Goal: Obtain resource: Download file/media

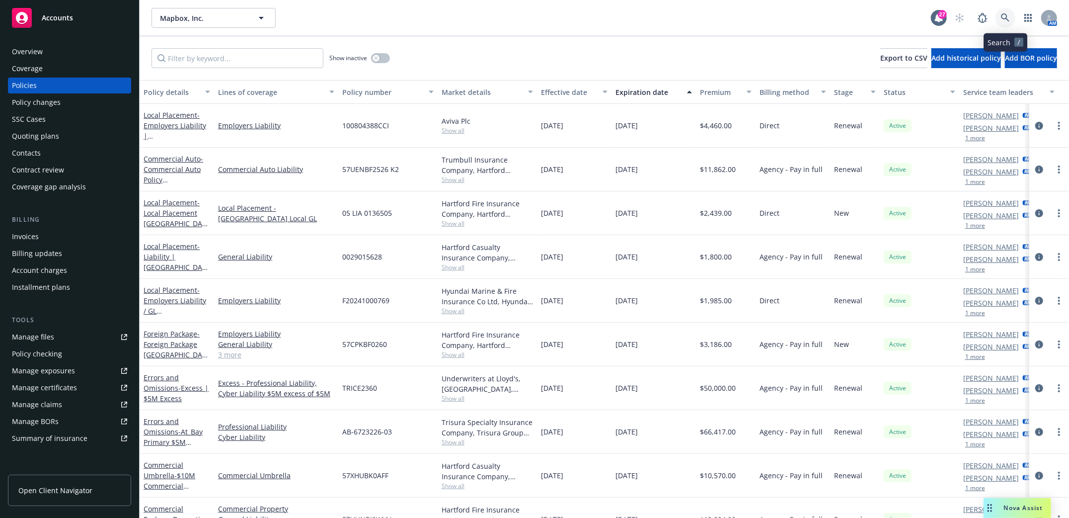
click at [1005, 19] on icon at bounding box center [1005, 17] width 8 height 8
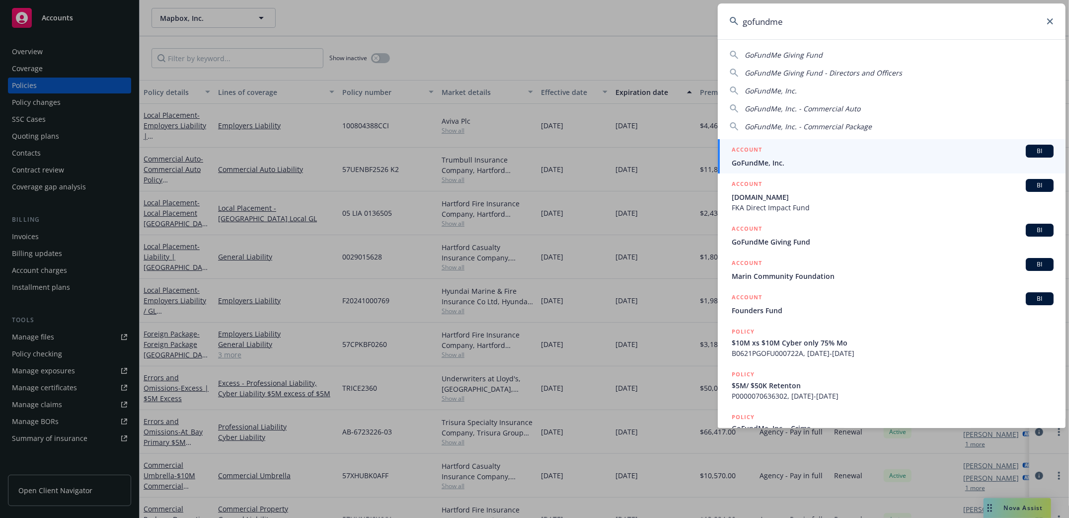
type input "gofundme"
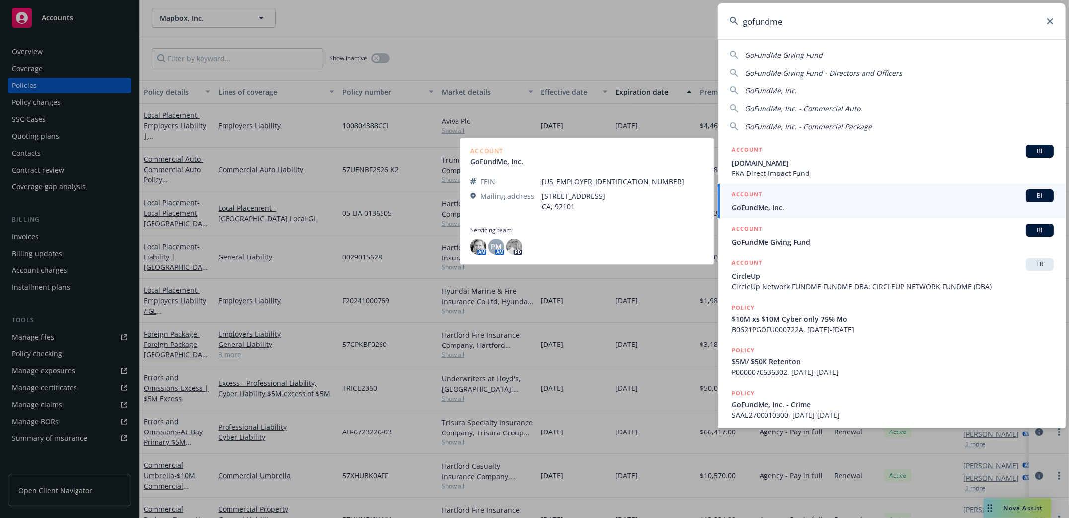
click at [766, 205] on span "GoFundMe, Inc." at bounding box center [893, 207] width 322 height 10
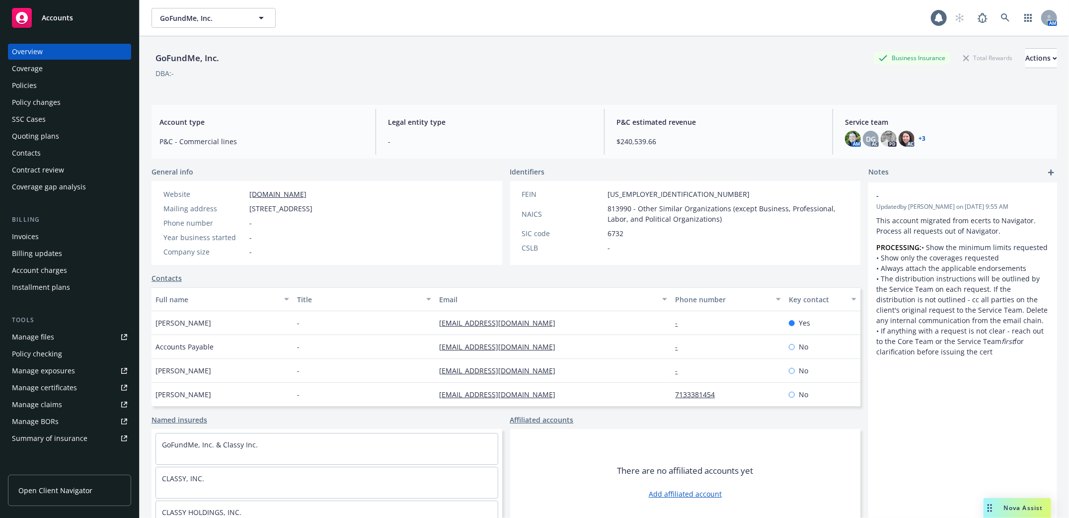
click at [20, 78] on div "Policies" at bounding box center [24, 86] width 25 height 16
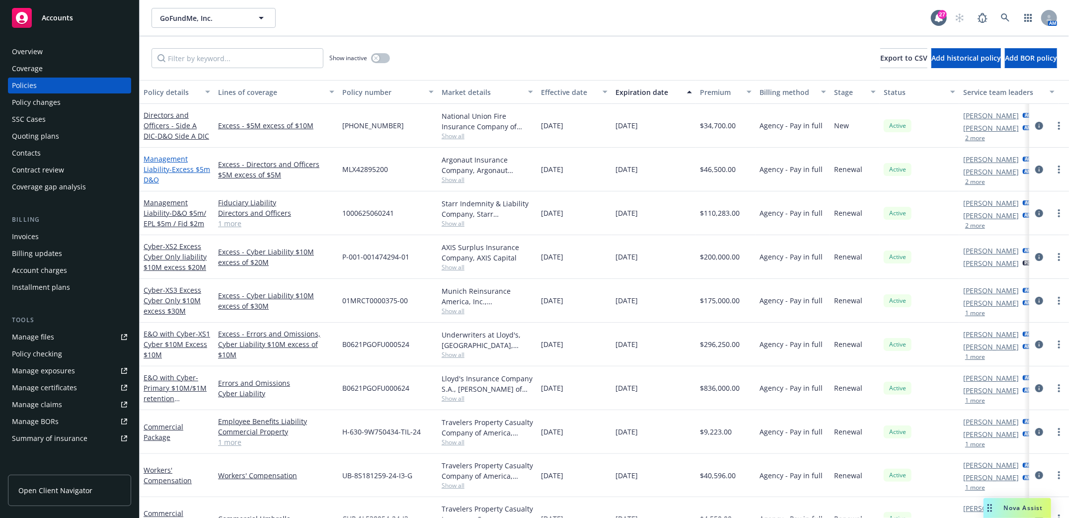
click at [169, 169] on span "- Excess $5m D&O" at bounding box center [177, 174] width 67 height 20
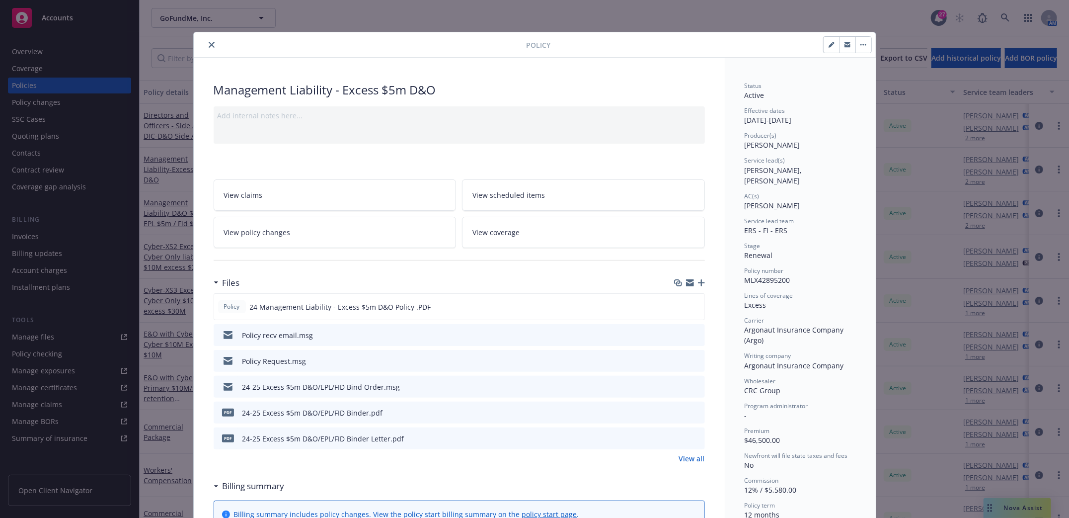
click at [209, 42] on icon "close" at bounding box center [212, 45] width 6 height 6
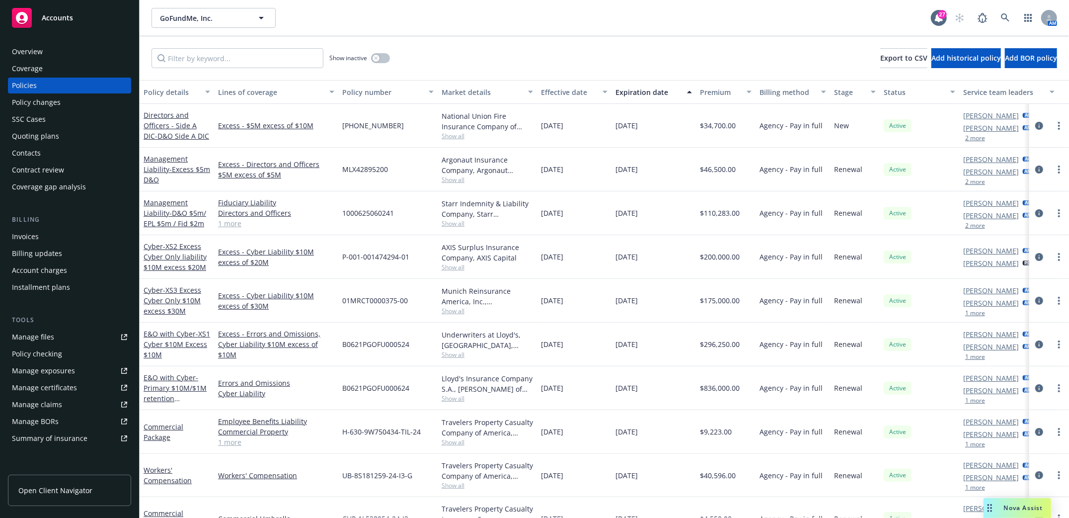
click at [979, 181] on button "2 more" at bounding box center [976, 182] width 20 height 6
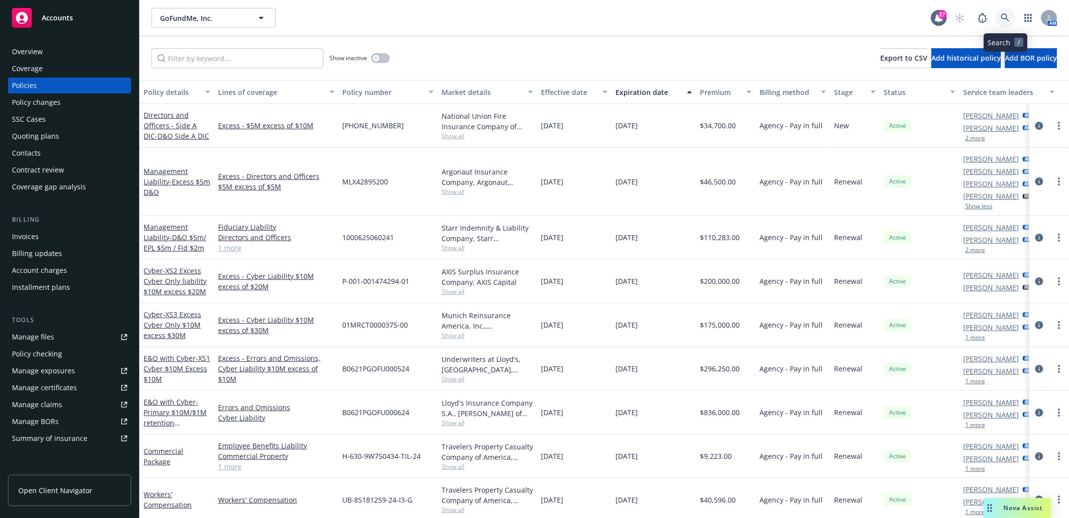
click at [1008, 19] on icon at bounding box center [1005, 17] width 9 height 9
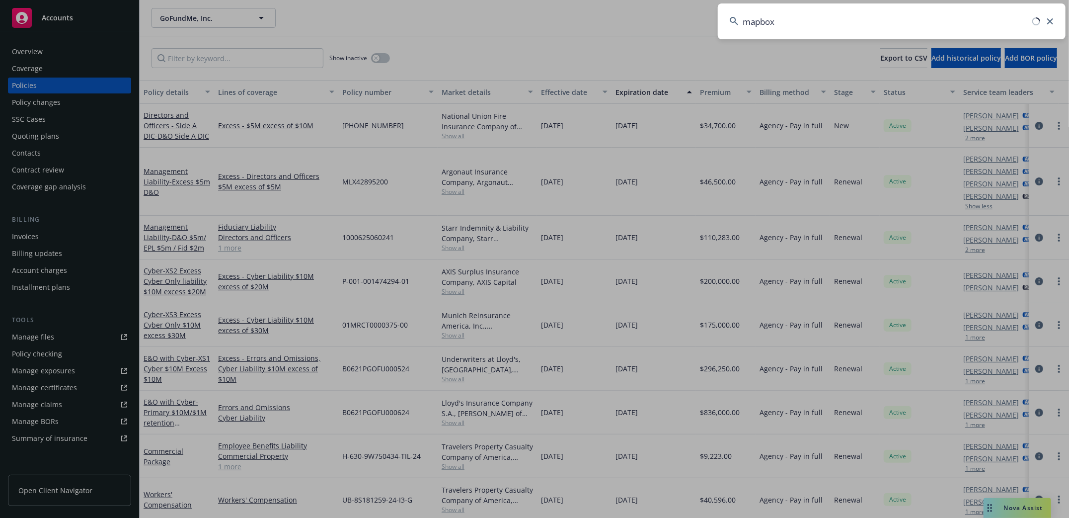
type input "mapbox"
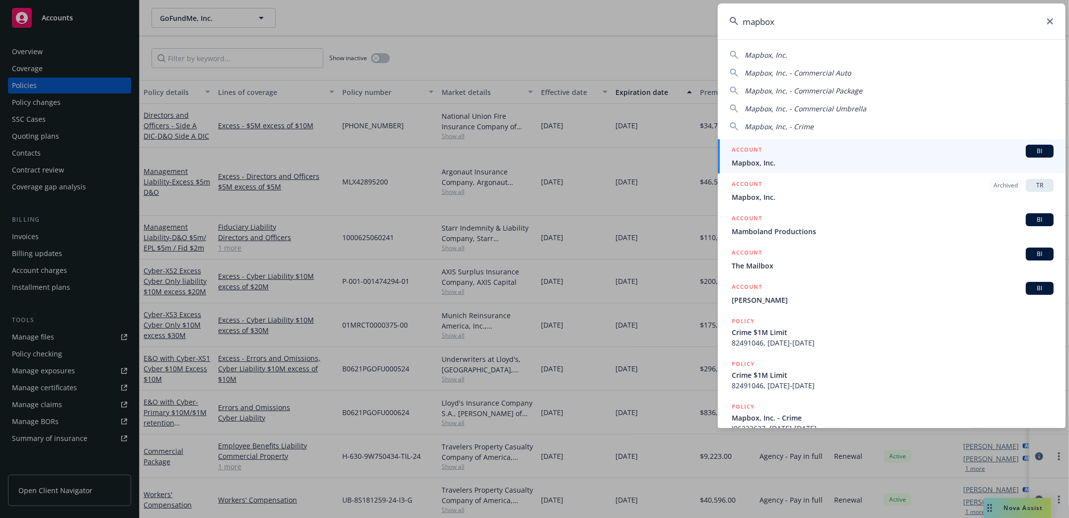
click at [745, 165] on li "ACCOUNT BI Mapbox, Inc." at bounding box center [892, 156] width 348 height 34
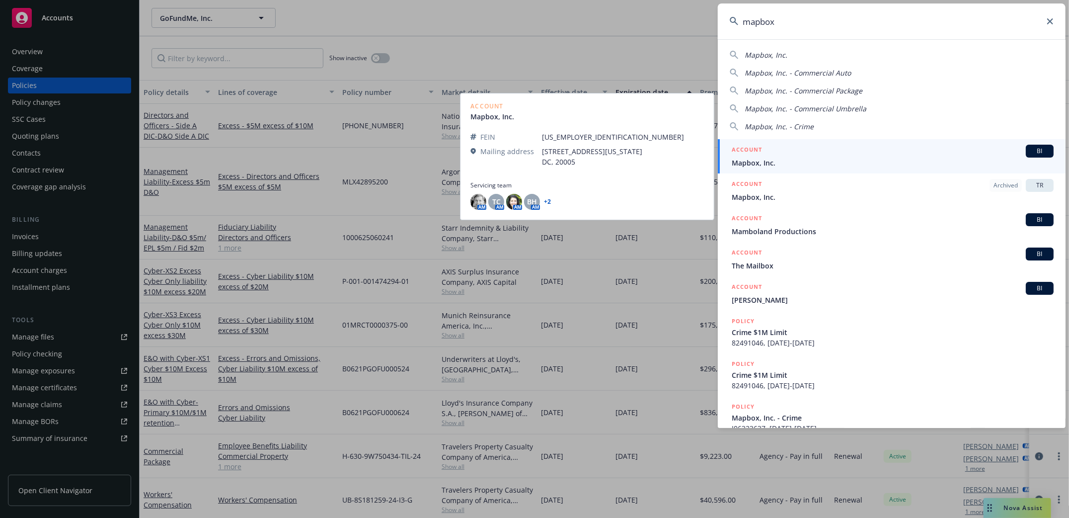
click at [751, 164] on span "Mapbox, Inc." at bounding box center [893, 163] width 322 height 10
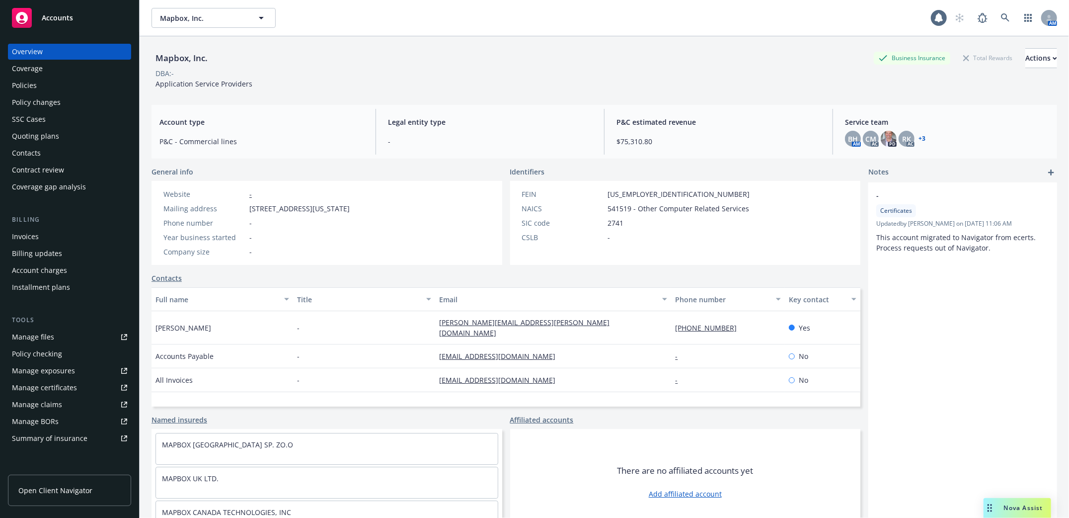
click at [25, 86] on div "Policies" at bounding box center [24, 86] width 25 height 16
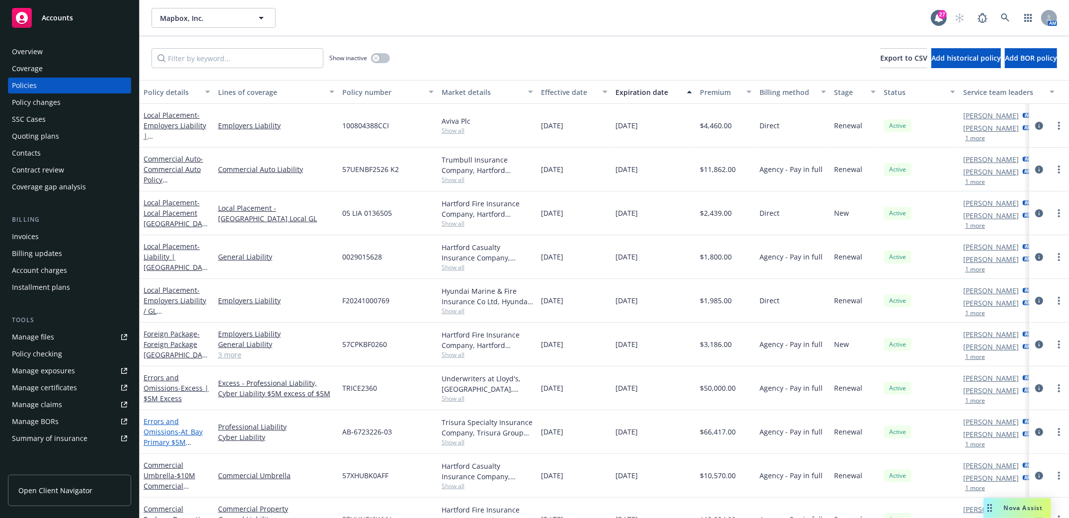
click at [164, 429] on link "Errors and Omissions - At_Bay Primary $5M E&O/Cyber 2024" at bounding box center [173, 436] width 59 height 41
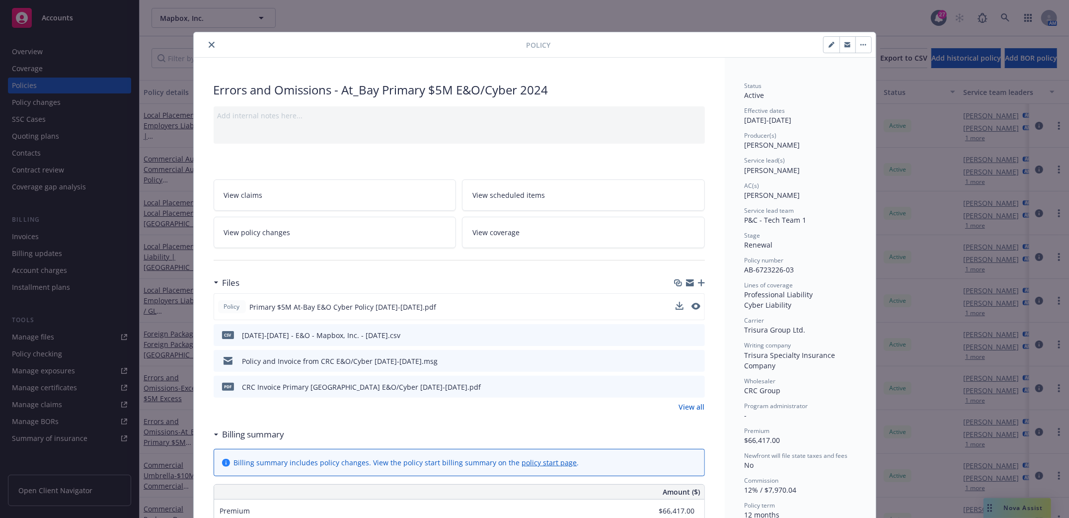
click at [676, 310] on button at bounding box center [680, 307] width 8 height 10
click at [675, 308] on icon "download file" at bounding box center [679, 306] width 8 height 8
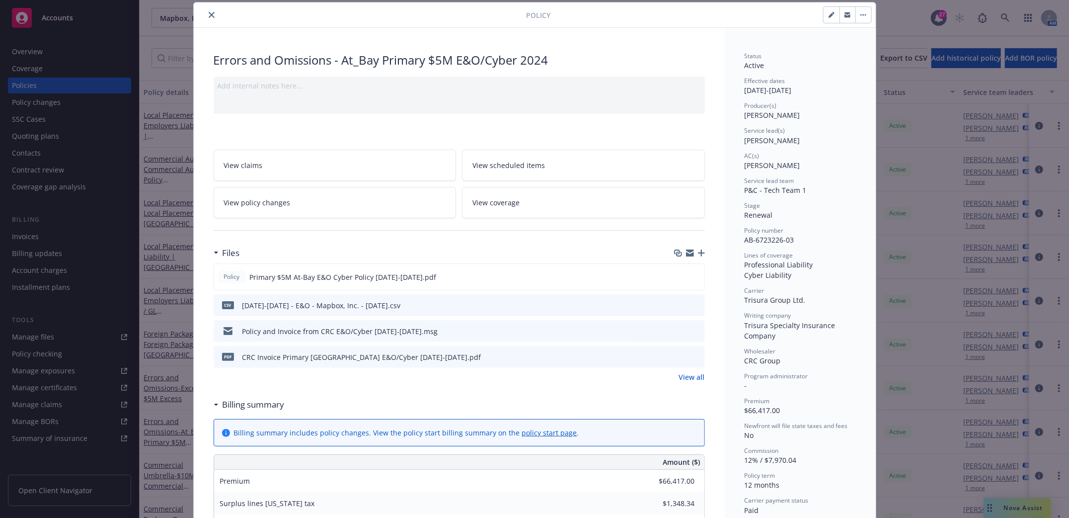
click at [209, 15] on icon "close" at bounding box center [212, 15] width 6 height 6
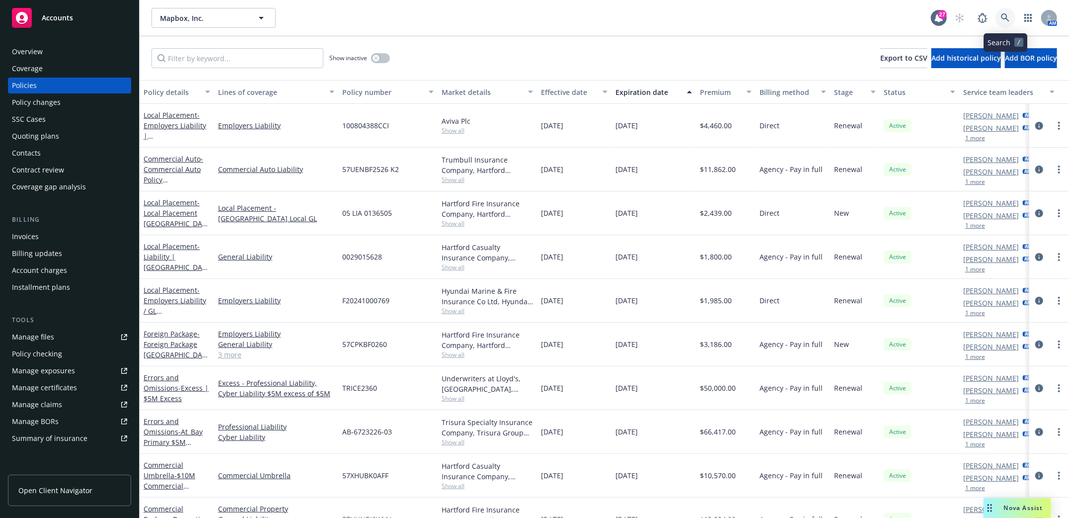
click at [1004, 15] on icon at bounding box center [1005, 17] width 9 height 9
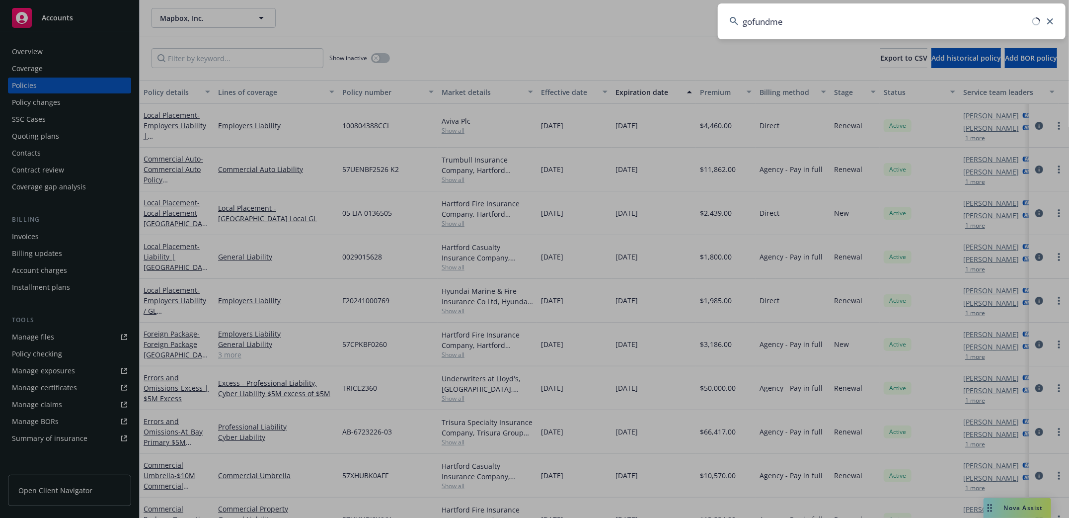
type input "gofundme"
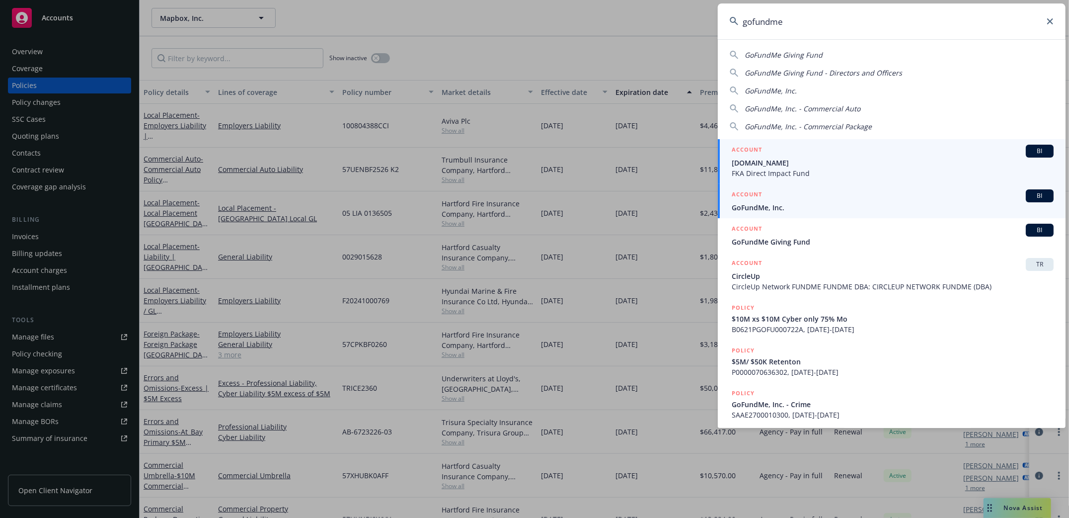
click at [754, 209] on span "GoFundMe, Inc." at bounding box center [893, 207] width 322 height 10
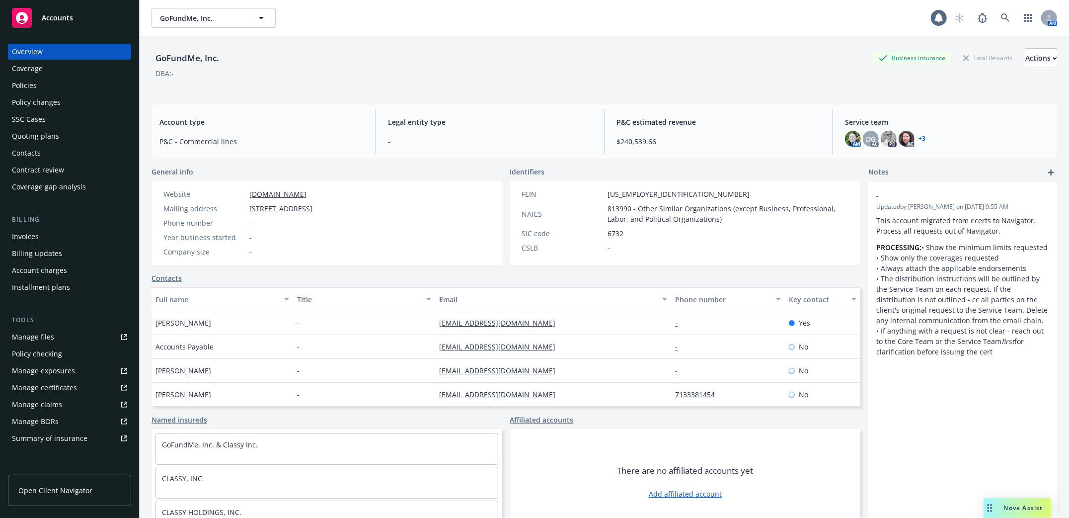
click at [31, 84] on div "Policies" at bounding box center [24, 86] width 25 height 16
